Goal: Transaction & Acquisition: Purchase product/service

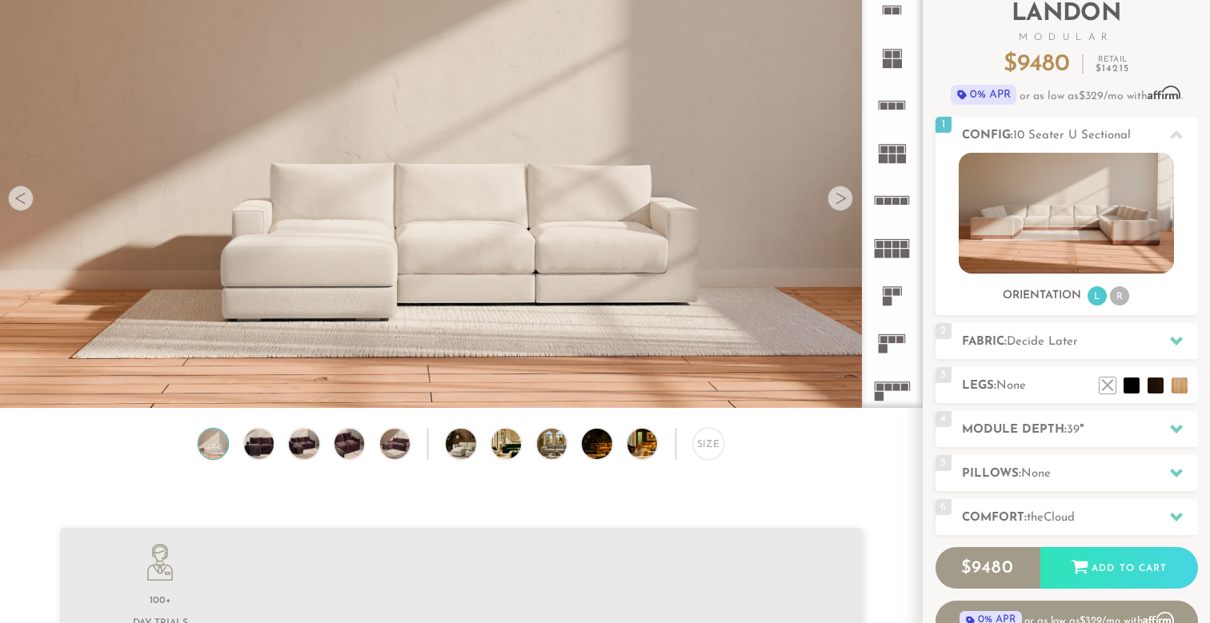
scroll to position [17781, 1210]
click at [1015, 339] on span "Decide Later" at bounding box center [1042, 342] width 71 height 12
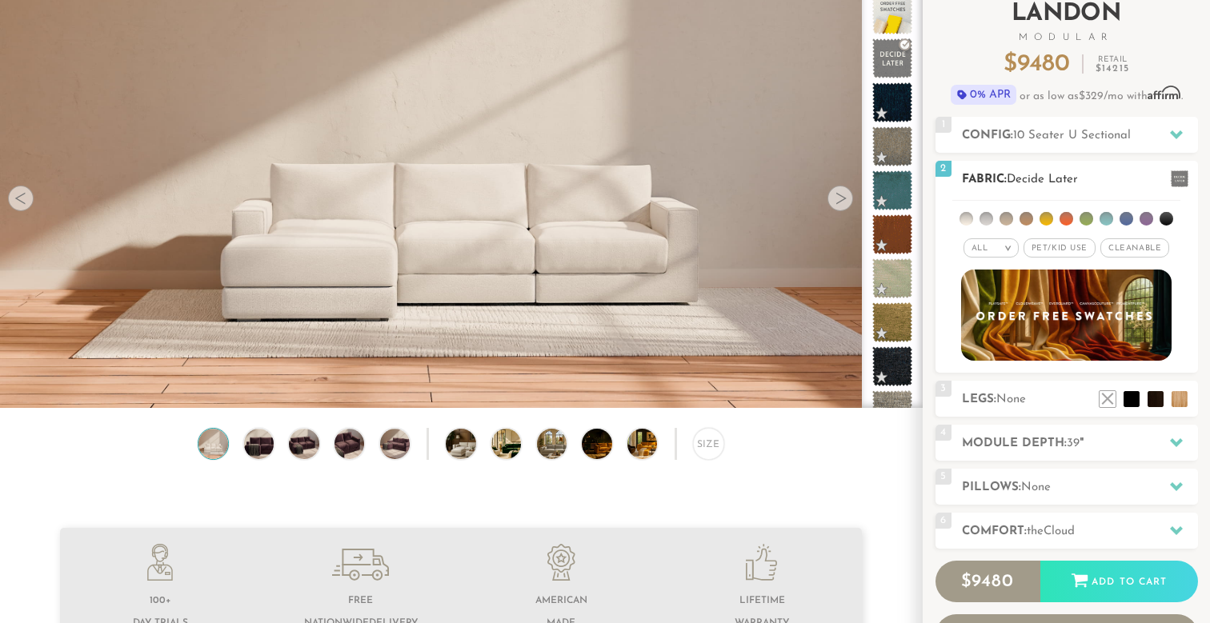
click at [1088, 222] on li at bounding box center [1087, 219] width 14 height 14
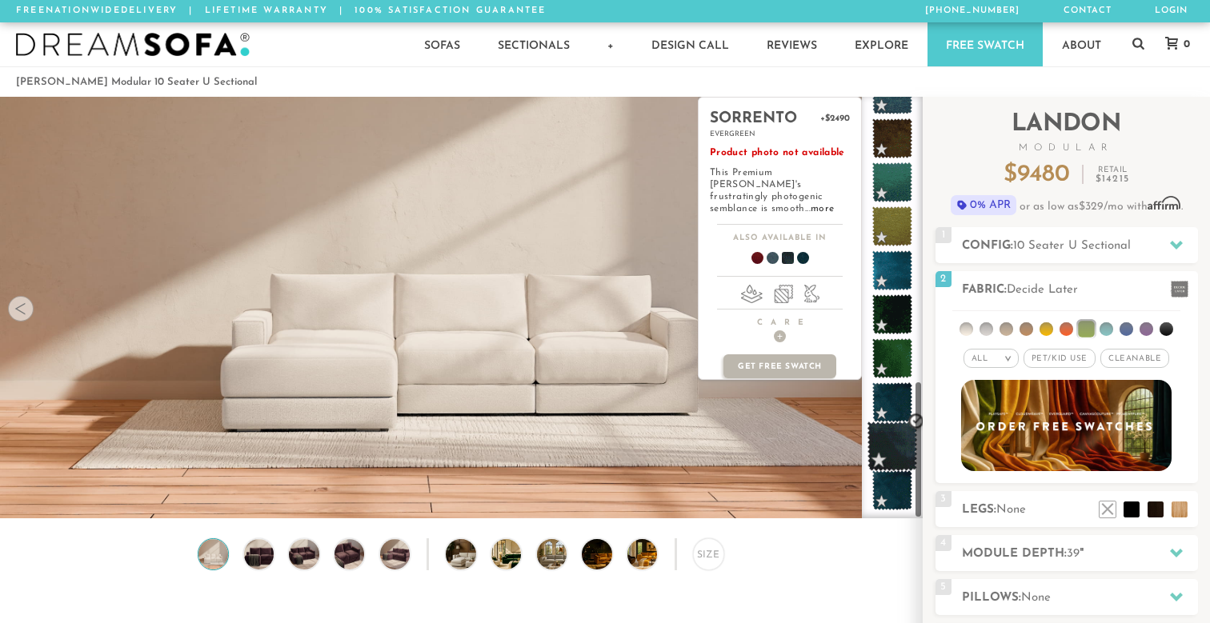
scroll to position [867, 0]
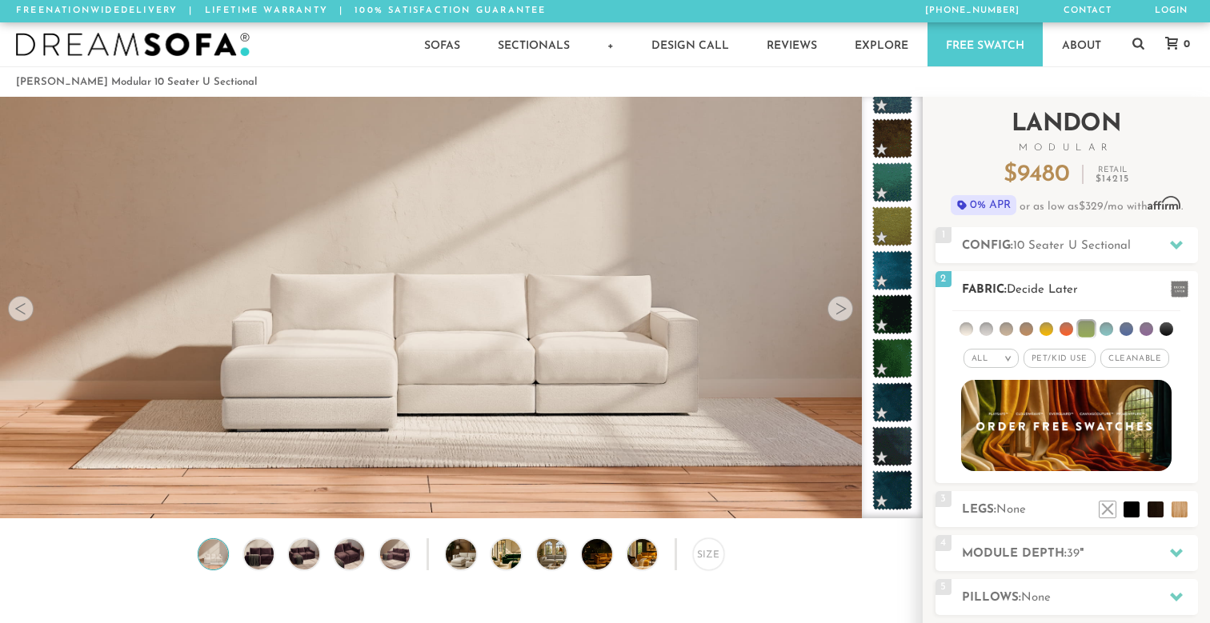
click at [1111, 328] on li at bounding box center [1107, 330] width 14 height 14
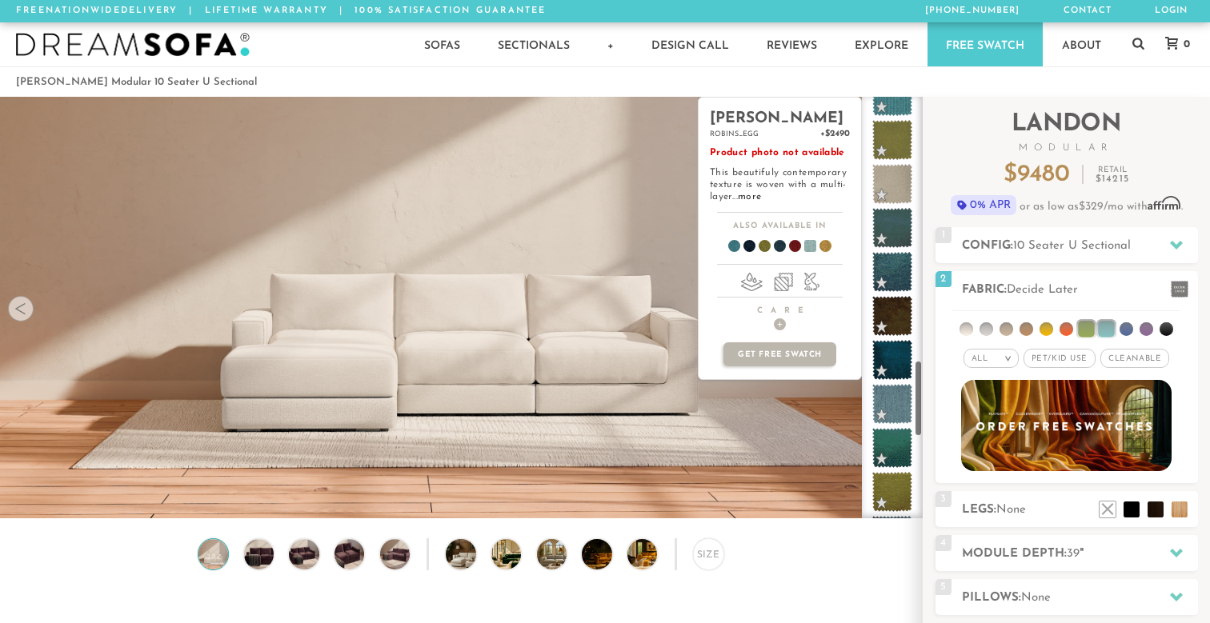
scroll to position [1460, 0]
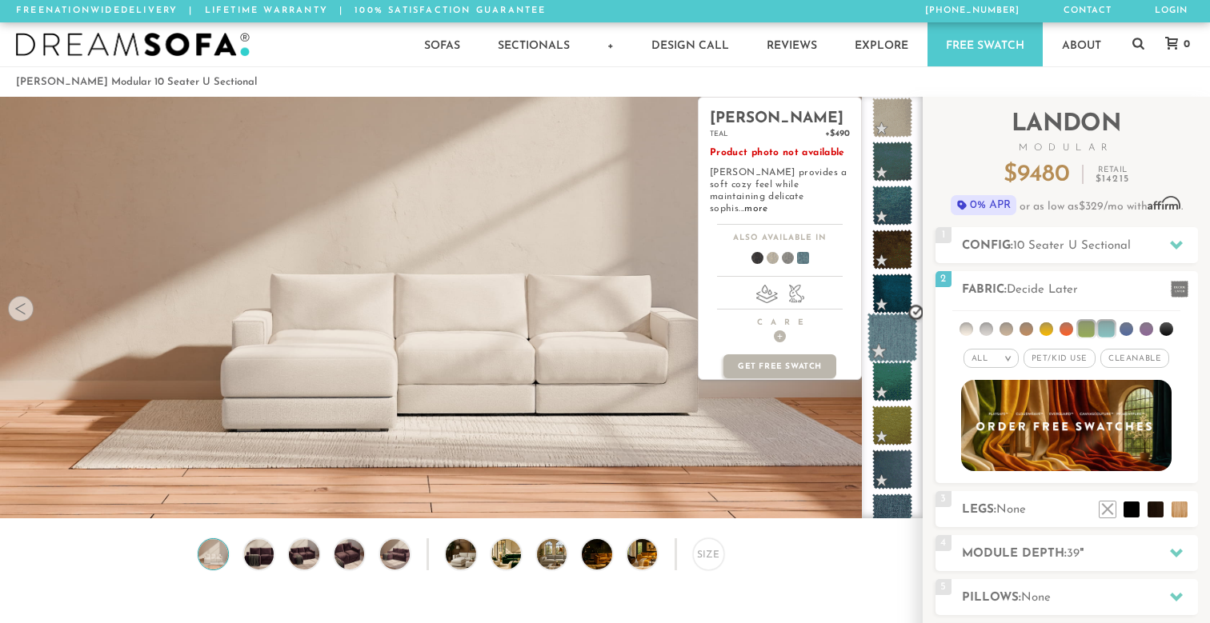
click at [896, 342] on span at bounding box center [893, 338] width 50 height 50
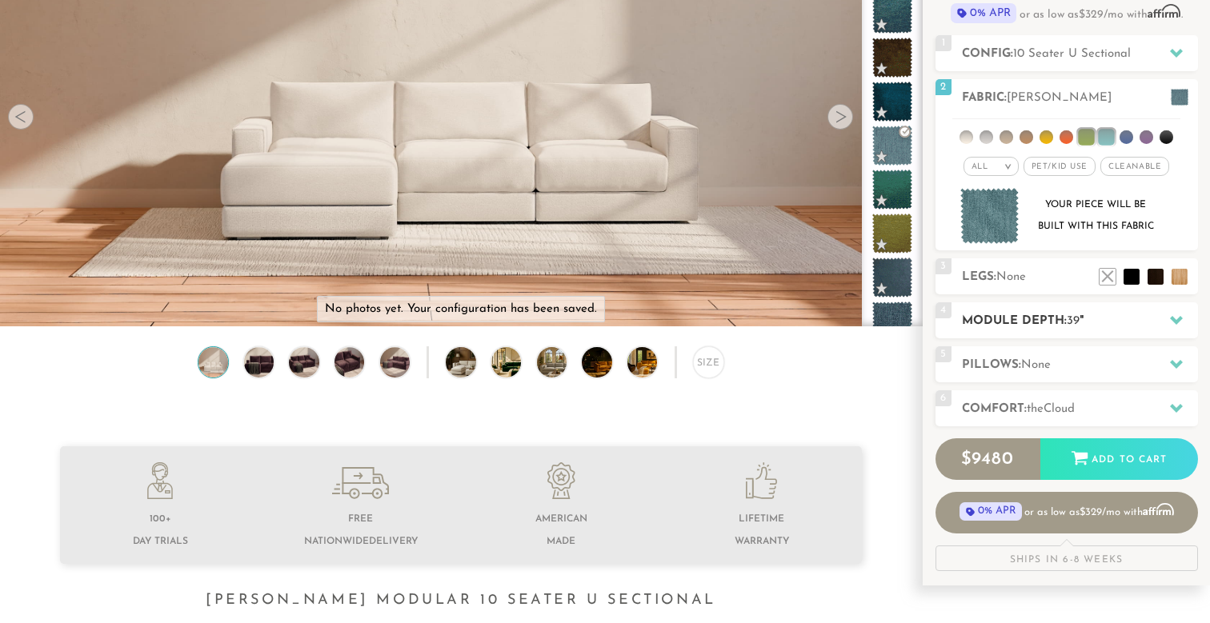
scroll to position [204, 0]
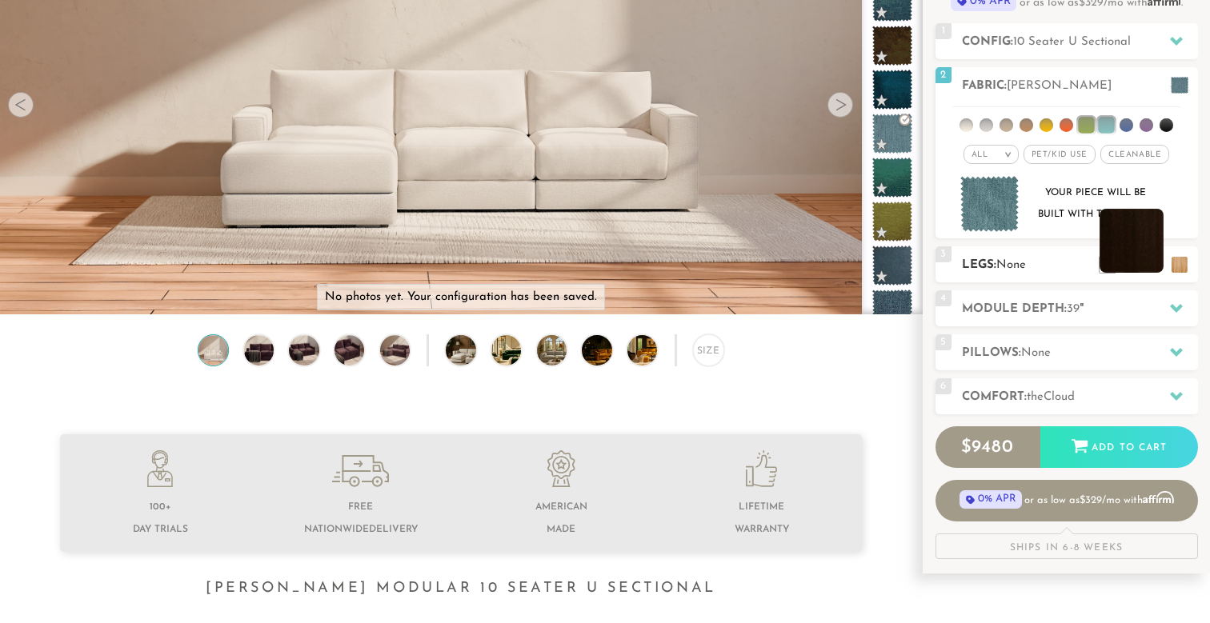
click at [1158, 260] on li at bounding box center [1132, 241] width 64 height 64
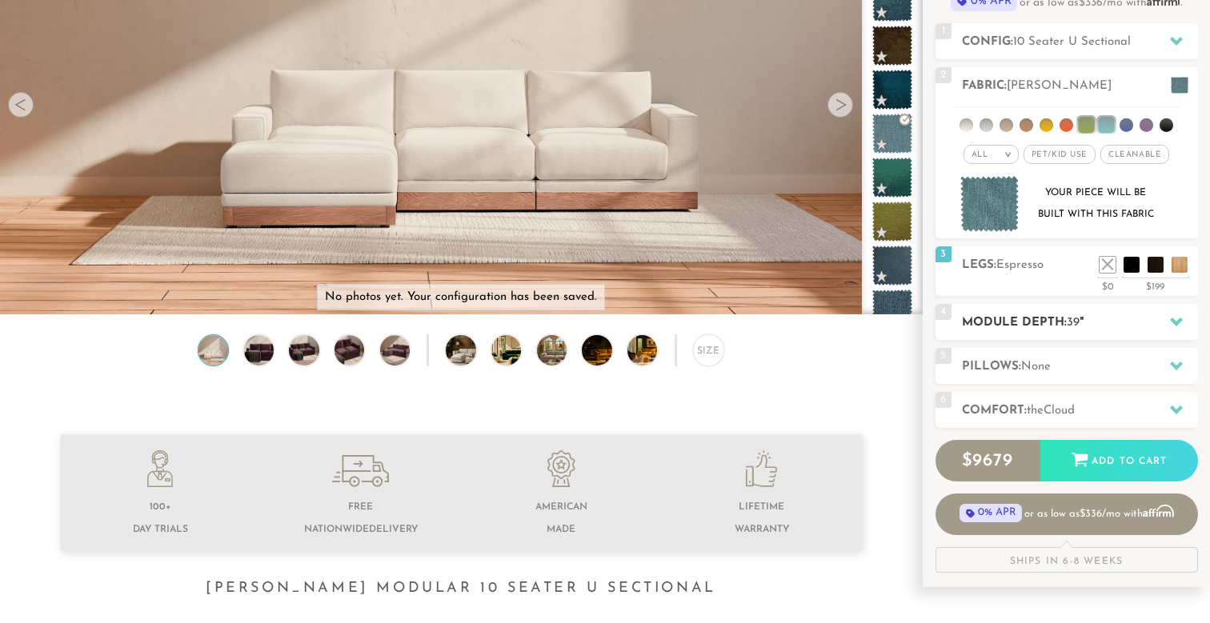
click at [1092, 315] on h2 "Module Depth: 39 "" at bounding box center [1080, 323] width 236 height 18
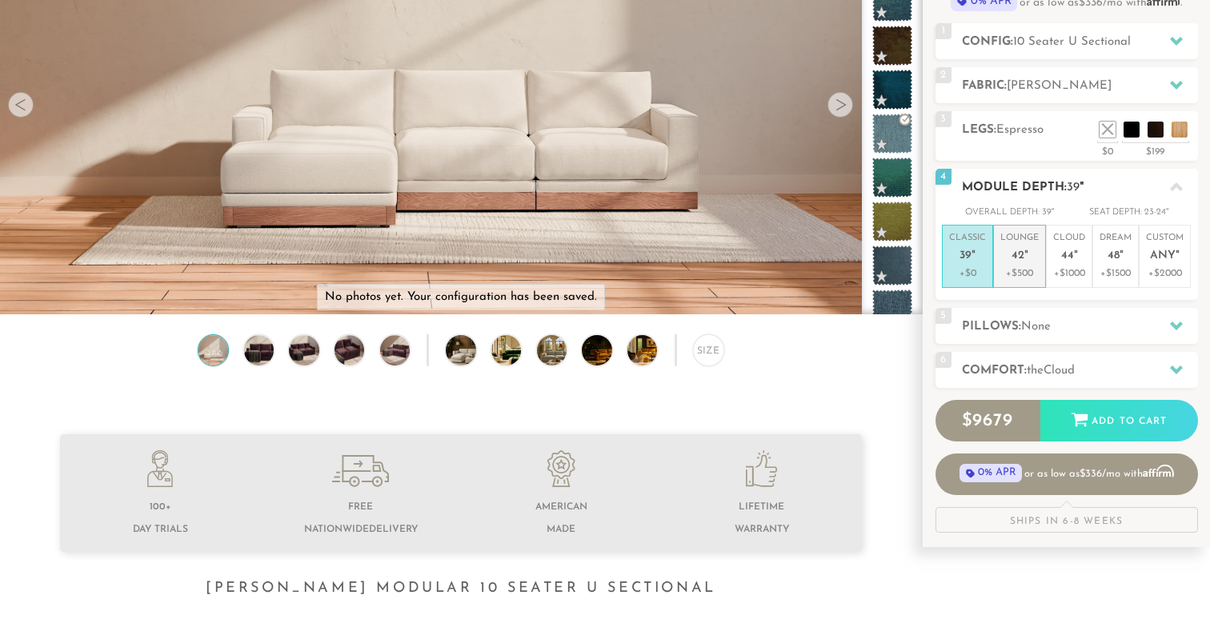
click at [1020, 257] on span "42" at bounding box center [1018, 257] width 13 height 14
click at [1044, 371] on span "the" at bounding box center [1035, 371] width 17 height 12
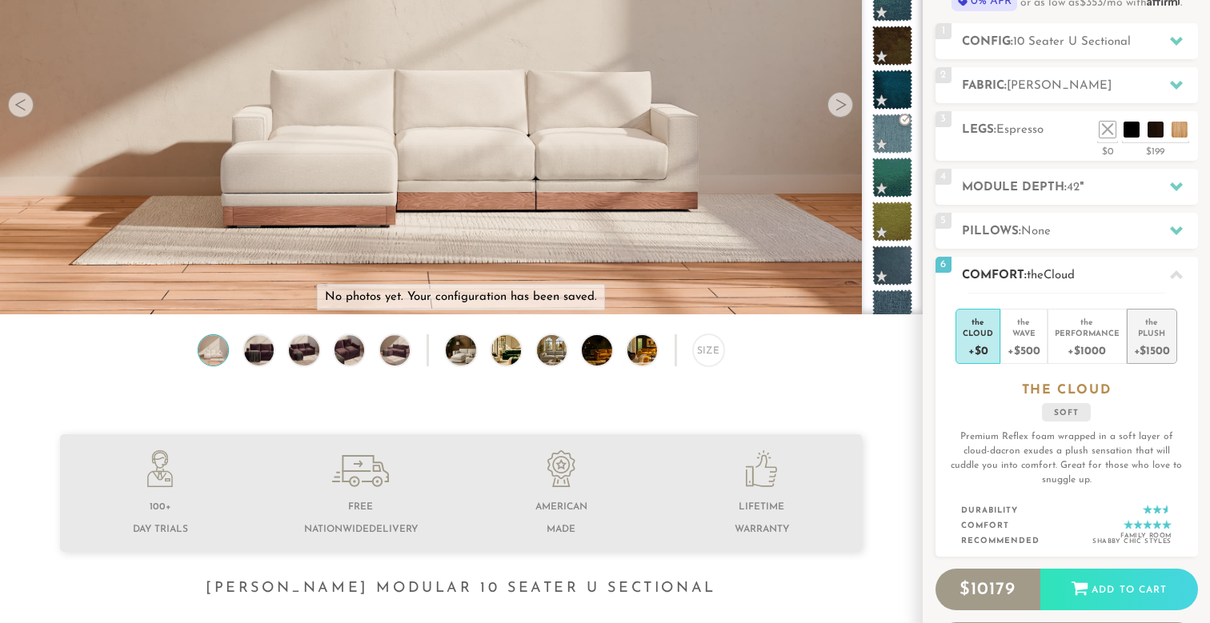
click at [1147, 339] on div "+$1500" at bounding box center [1152, 350] width 36 height 23
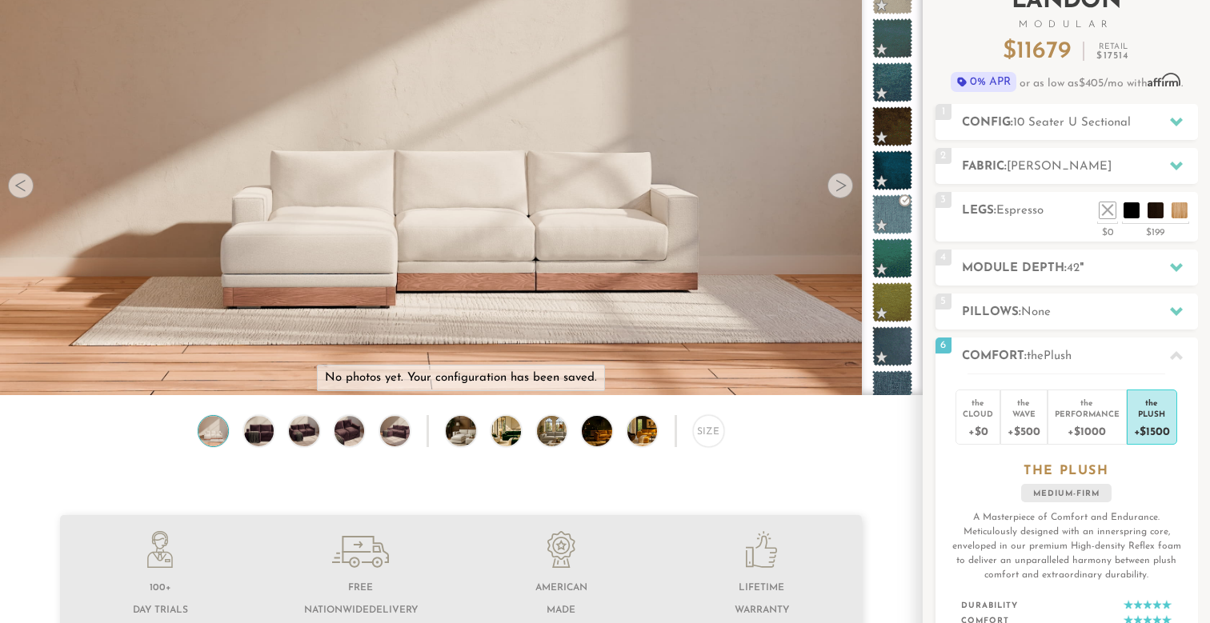
scroll to position [130, 0]
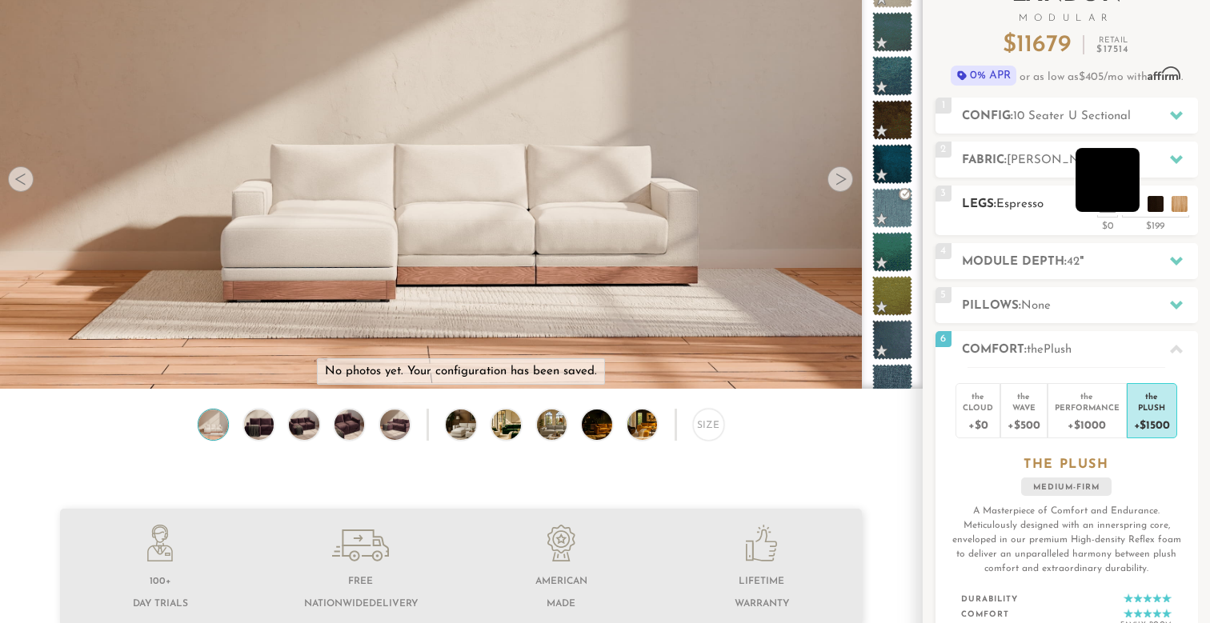
click at [1128, 213] on div "3 Legs: Espresso $0 $199 Nailheads:" at bounding box center [1067, 211] width 263 height 50
click at [1128, 210] on li at bounding box center [1108, 180] width 64 height 64
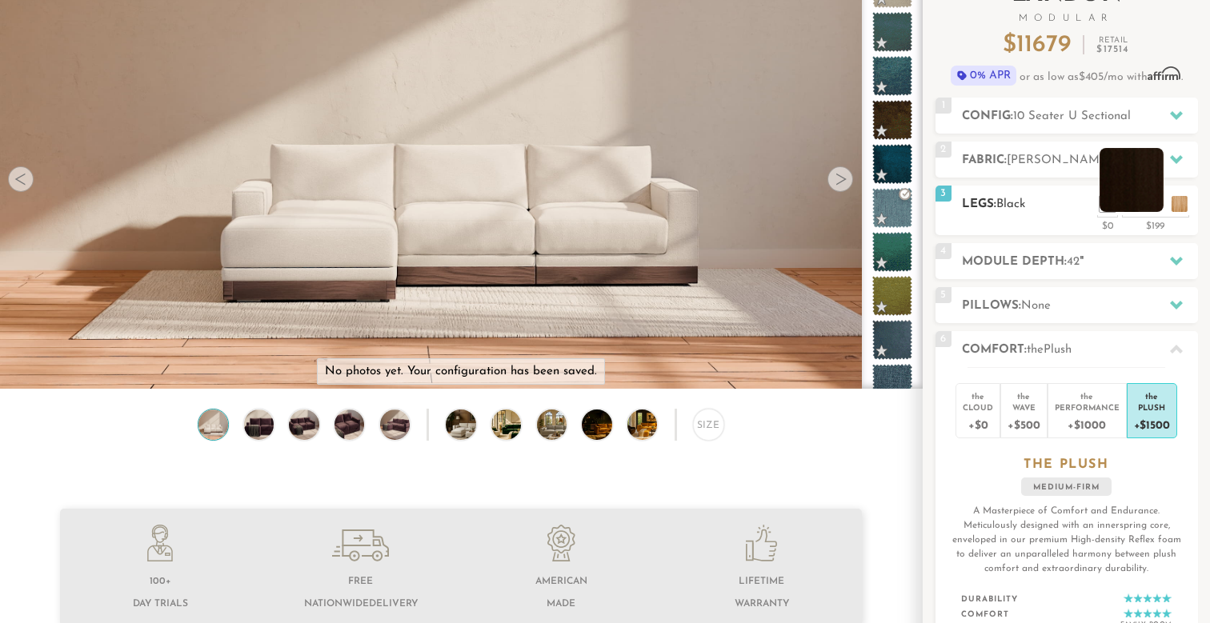
click at [1160, 210] on li at bounding box center [1132, 180] width 64 height 64
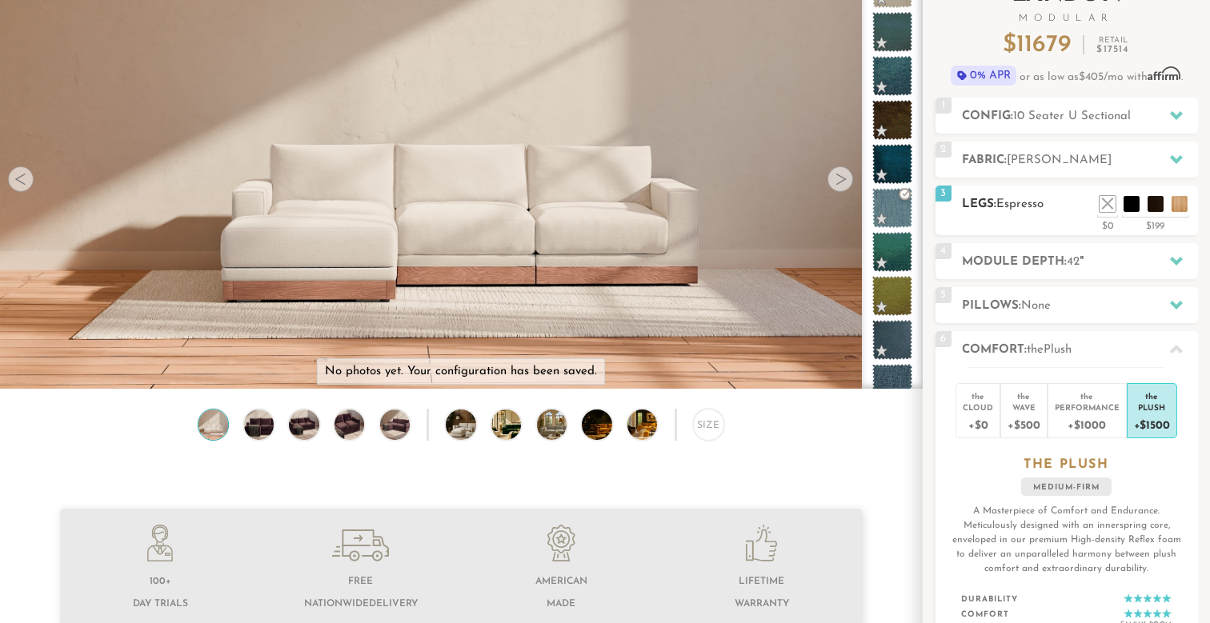
click at [1170, 210] on ul at bounding box center [1144, 200] width 96 height 24
click at [1174, 210] on li at bounding box center [1156, 180] width 64 height 64
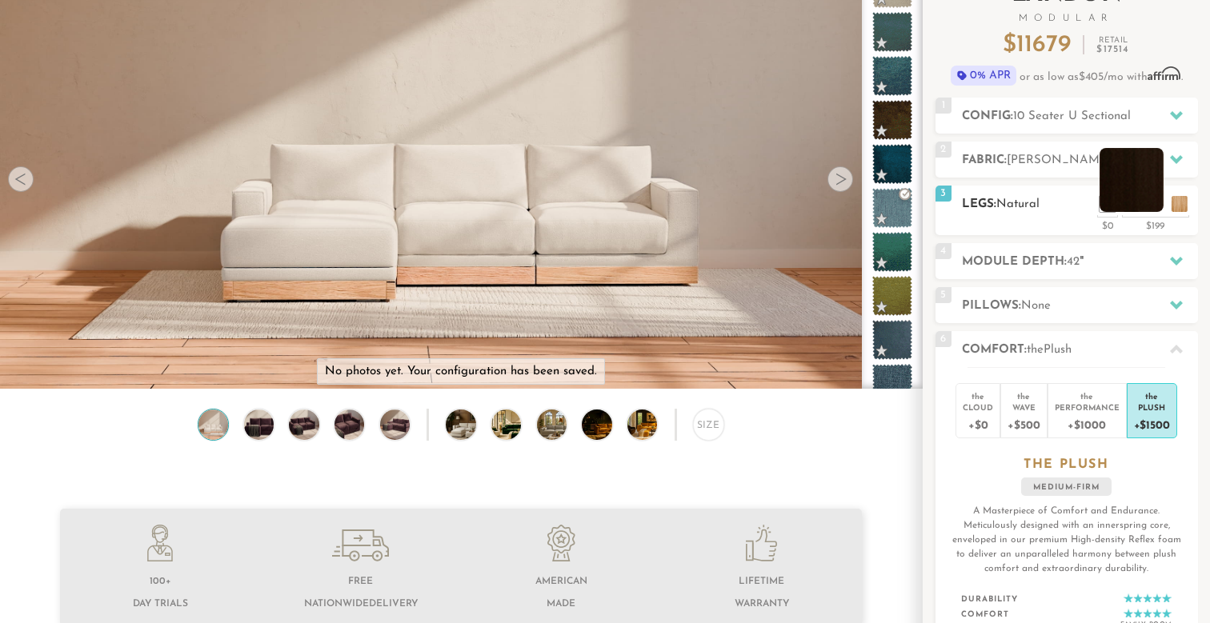
click at [1151, 206] on li at bounding box center [1132, 180] width 64 height 64
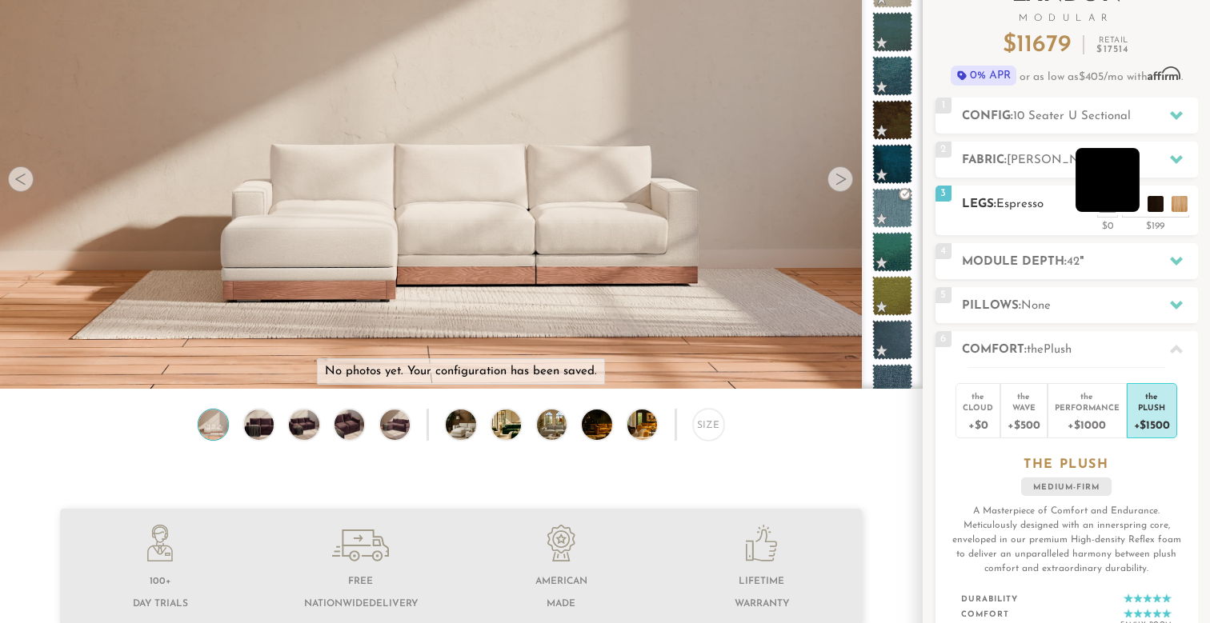
click at [1125, 204] on li at bounding box center [1108, 180] width 64 height 64
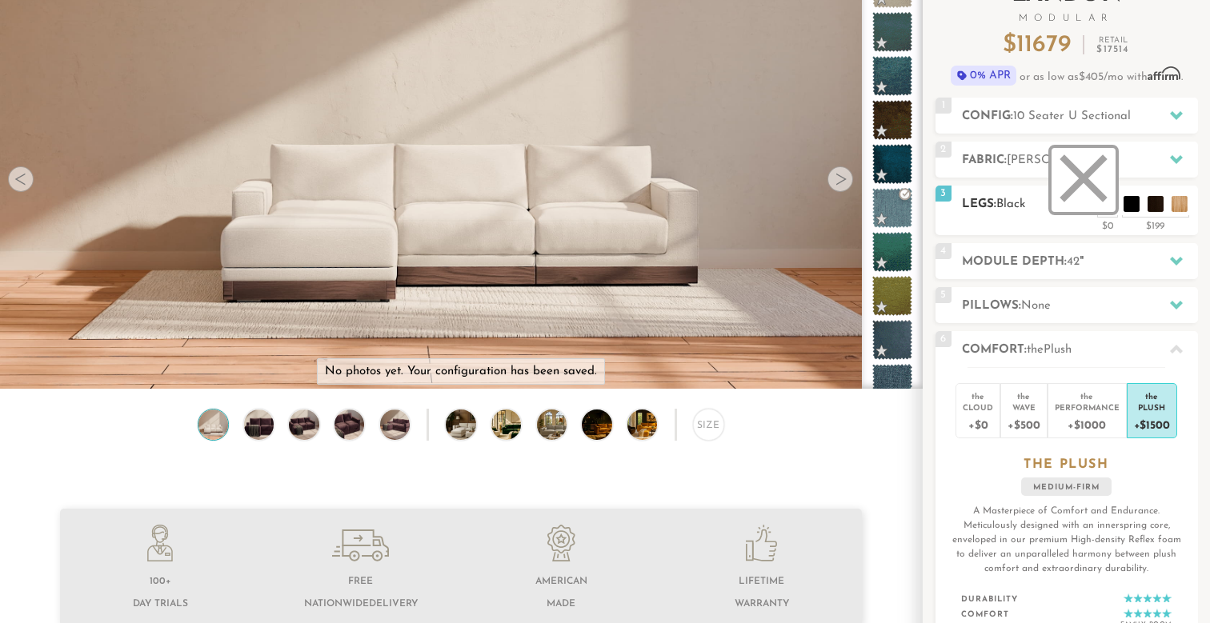
click at [1103, 206] on li at bounding box center [1084, 180] width 64 height 64
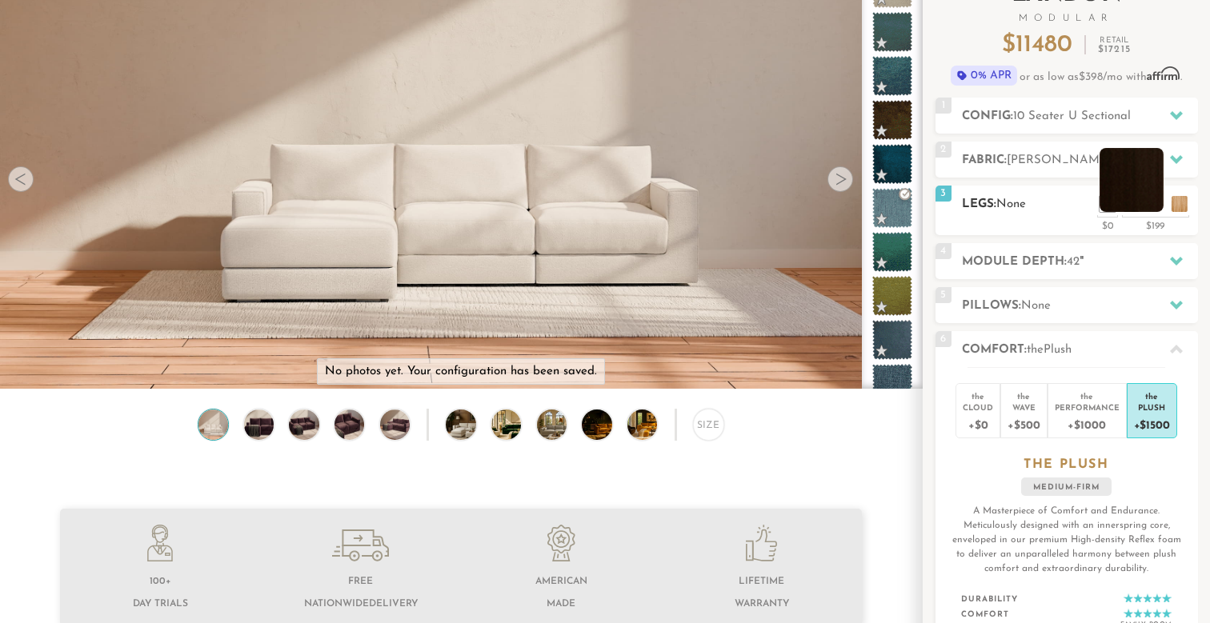
click at [1151, 201] on li at bounding box center [1132, 180] width 64 height 64
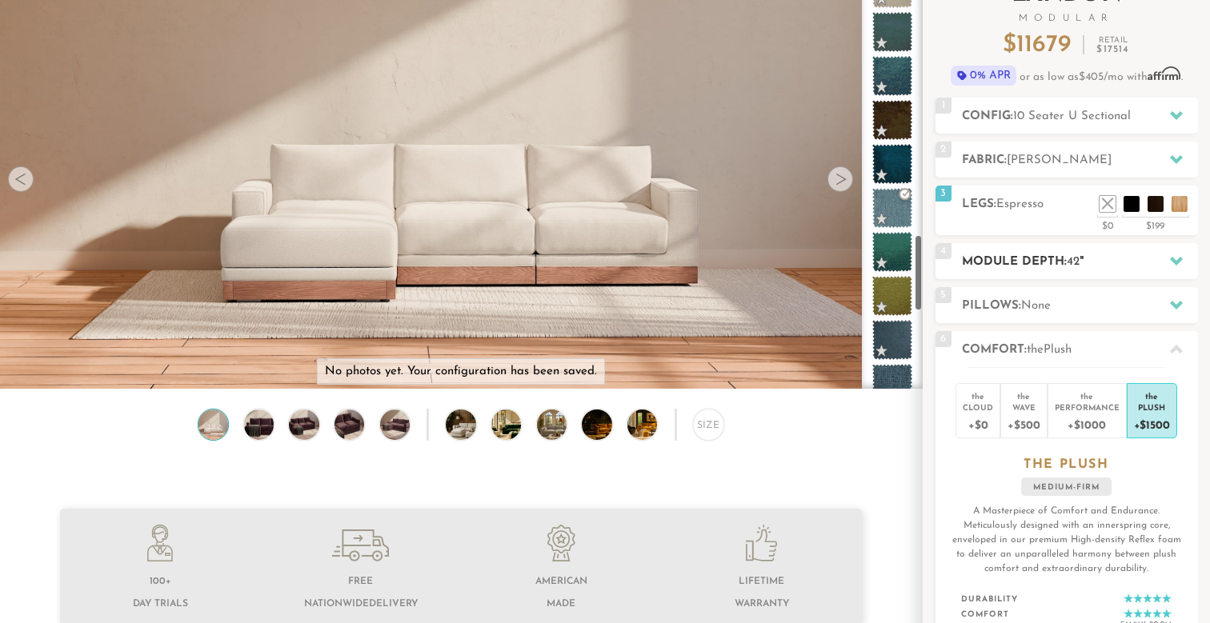
click at [1066, 263] on h2 "Module Depth: 42 "" at bounding box center [1080, 262] width 236 height 18
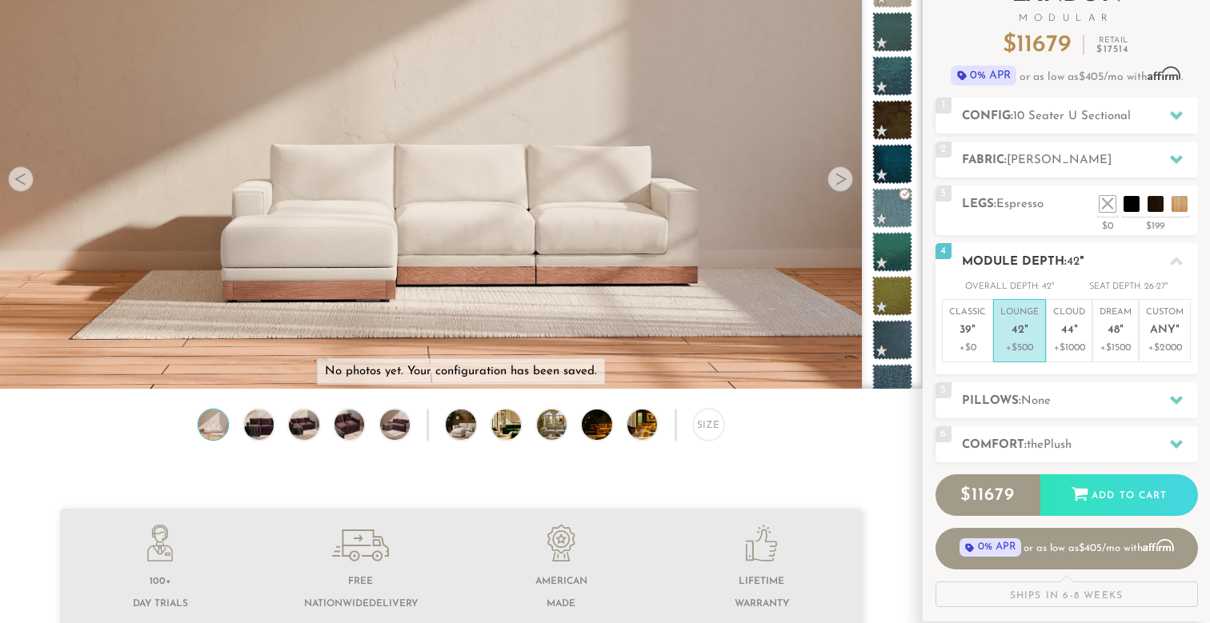
click at [1066, 263] on h2 "Module Depth: 42 "" at bounding box center [1080, 262] width 236 height 18
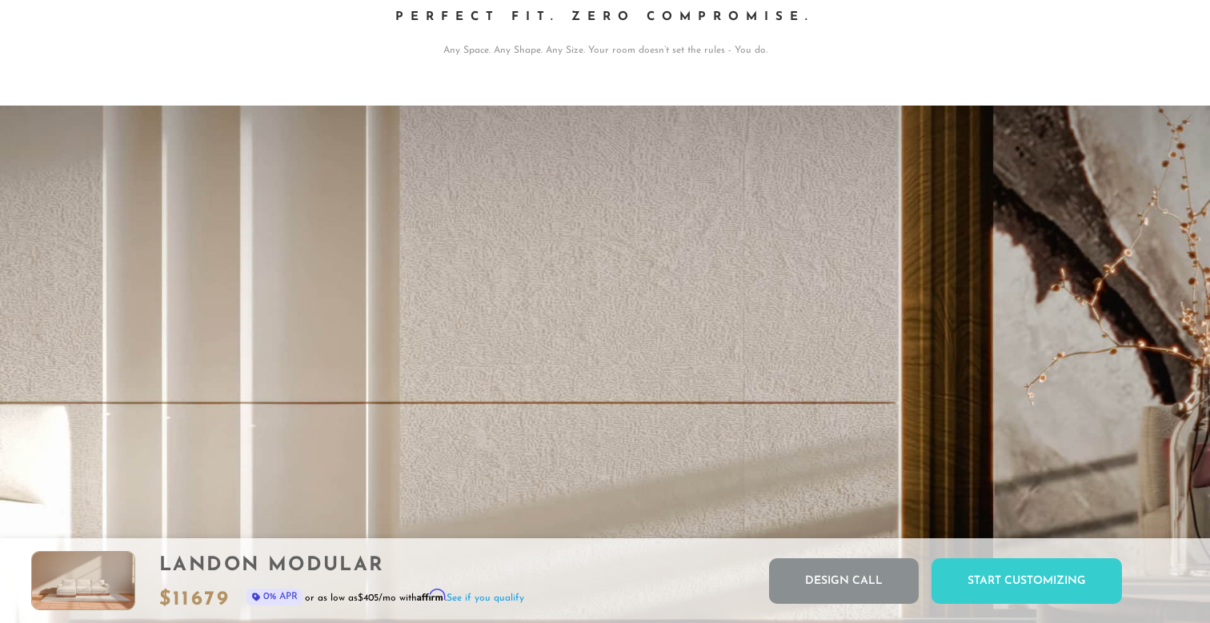
scroll to position [0, 0]
